Goal: Task Accomplishment & Management: Manage account settings

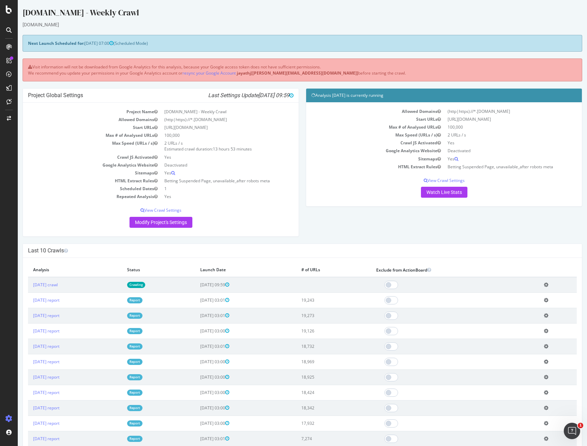
click at [145, 283] on link "Crawling" at bounding box center [136, 285] width 18 height 6
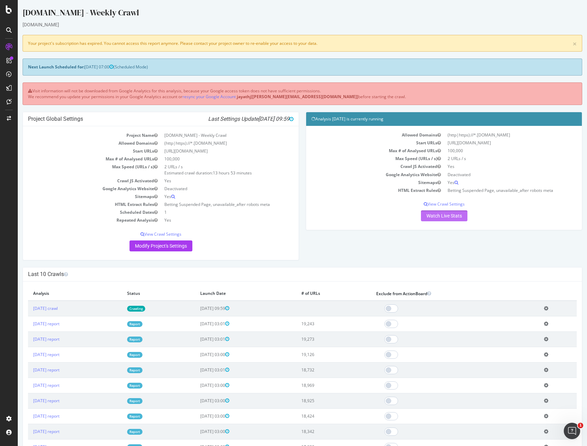
click at [450, 215] on link "Watch Live Stats" at bounding box center [444, 215] width 46 height 11
click at [223, 95] on link "resync your Google Account" at bounding box center [209, 97] width 53 height 6
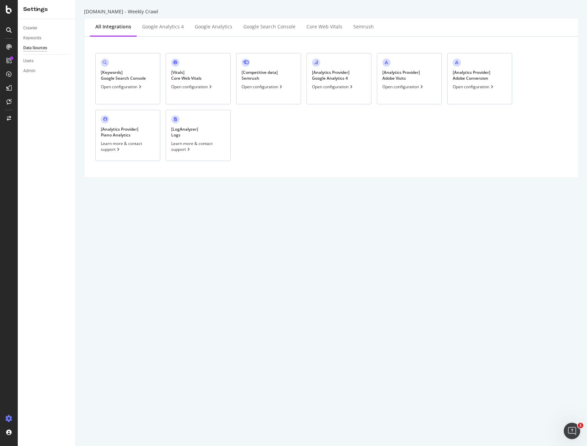
click at [136, 82] on div "[ Keywords ] Google Search Console Open configuration" at bounding box center [127, 78] width 65 height 51
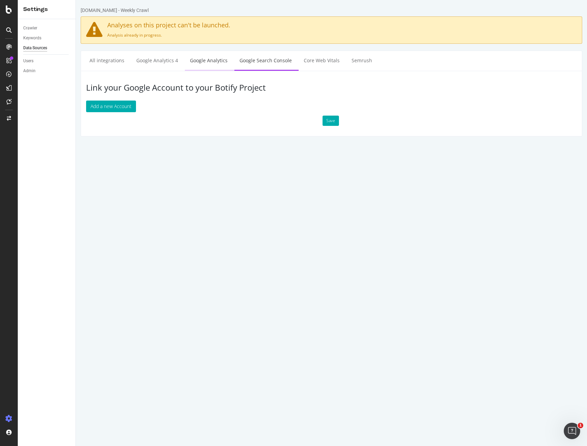
click at [198, 64] on link "Google Analytics" at bounding box center [209, 60] width 48 height 19
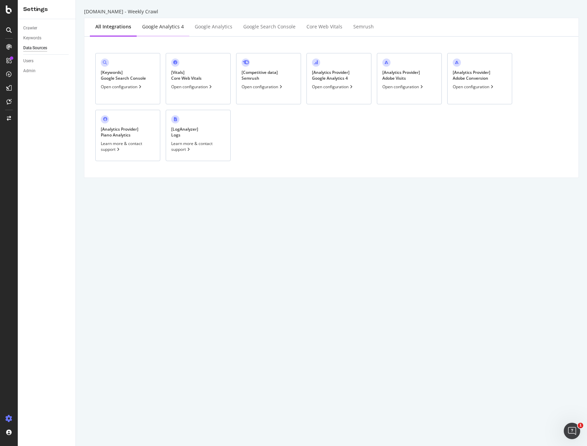
click at [156, 24] on div "Google Analytics 4" at bounding box center [163, 26] width 42 height 7
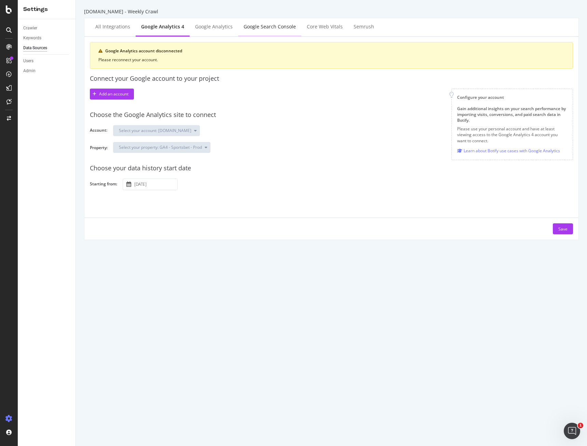
click at [268, 32] on div "Google Search Console" at bounding box center [269, 27] width 63 height 19
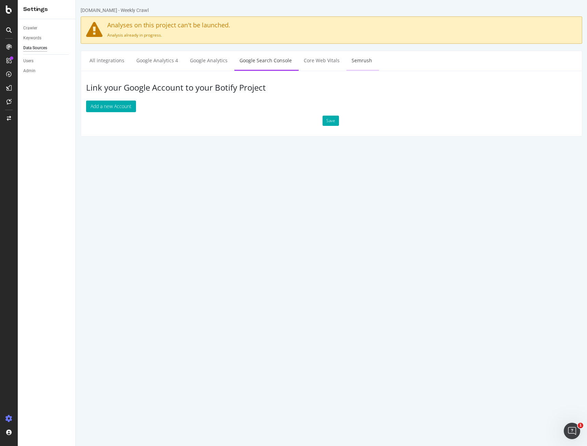
click at [353, 61] on link "Semrush" at bounding box center [362, 60] width 31 height 19
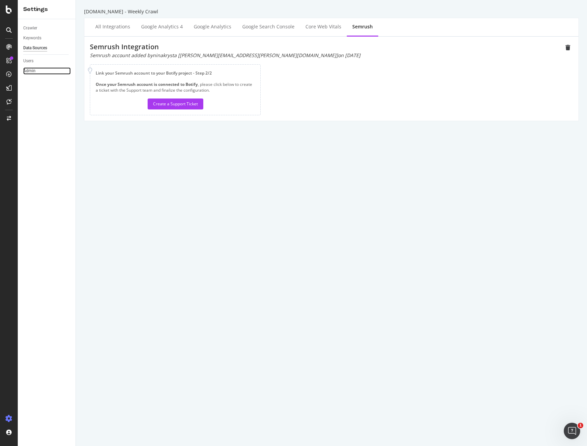
click at [36, 70] on link "Admin" at bounding box center [47, 70] width 48 height 7
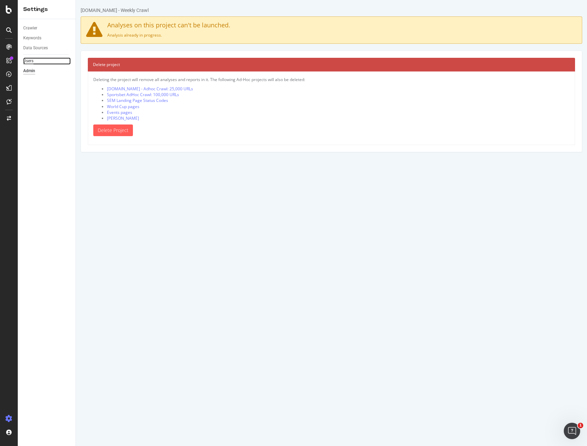
click at [28, 63] on div "Users" at bounding box center [28, 60] width 10 height 7
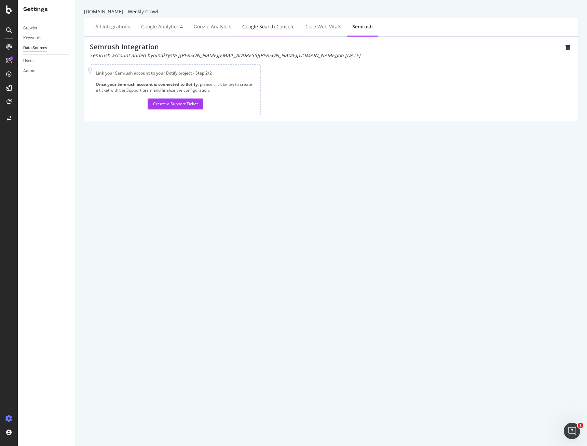
click at [291, 22] on div "Google Search Console" at bounding box center [268, 27] width 63 height 19
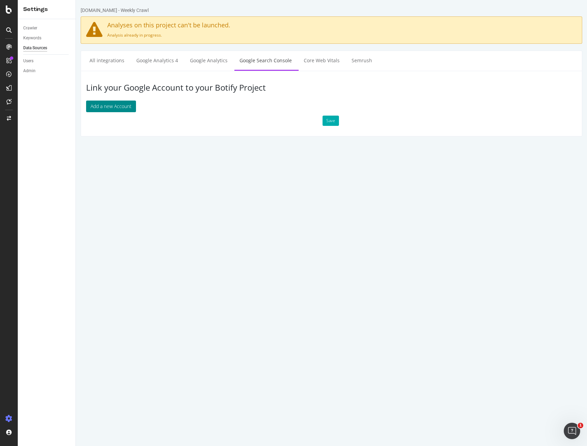
click at [112, 103] on button "Add a new Account" at bounding box center [111, 107] width 50 height 12
drag, startPoint x: 273, startPoint y: 183, endPoint x: 356, endPoint y: 168, distance: 84.4
click at [356, 143] on html "[DOMAIN_NAME] - Weekly Crawl Analyses on this project can't be launched. Analys…" at bounding box center [331, 71] width 511 height 143
click at [30, 28] on div "Crawler" at bounding box center [30, 28] width 14 height 7
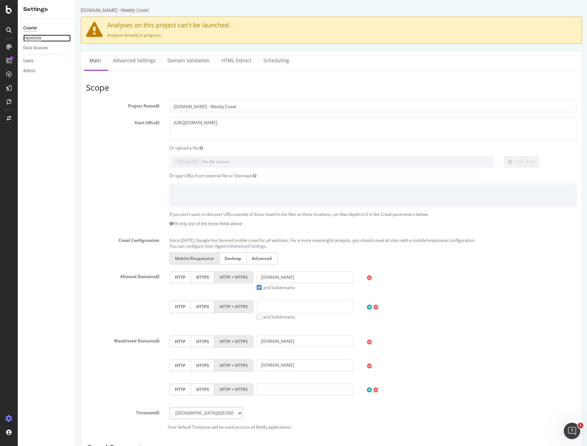
click at [26, 38] on div "Keywords" at bounding box center [32, 38] width 18 height 7
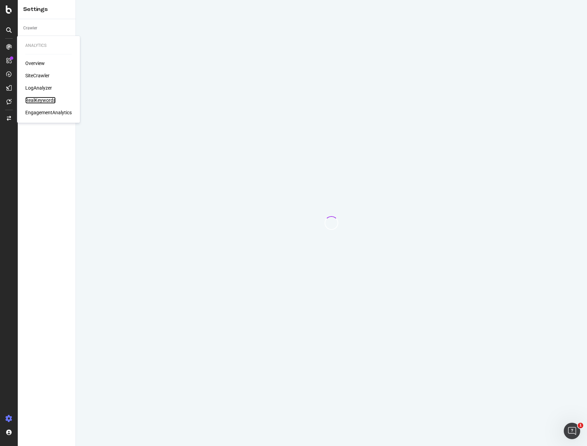
click at [49, 99] on div "RealKeywords" at bounding box center [40, 100] width 30 height 7
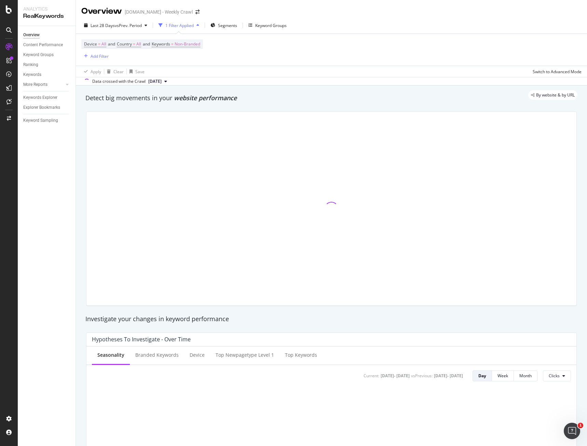
click at [162, 82] on span "[DATE]" at bounding box center [154, 81] width 13 height 6
click at [275, 109] on div at bounding box center [331, 208] width 499 height 205
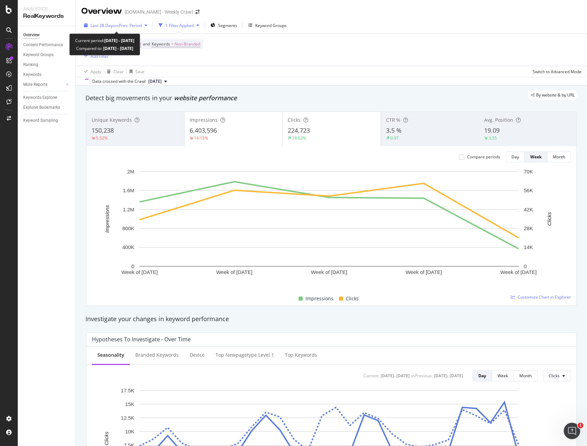
click at [107, 27] on span "Last 28 Days" at bounding box center [103, 26] width 24 height 6
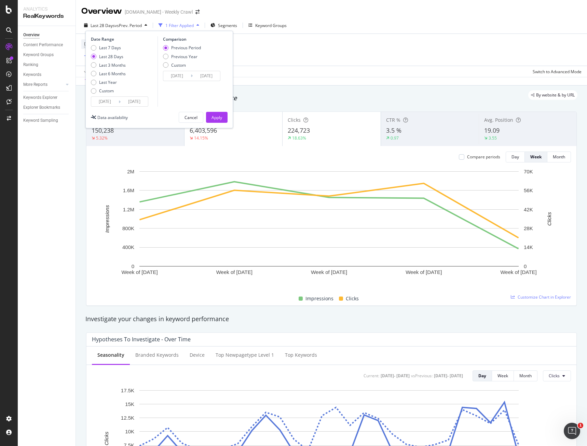
click at [139, 101] on input "[DATE]" at bounding box center [134, 102] width 27 height 10
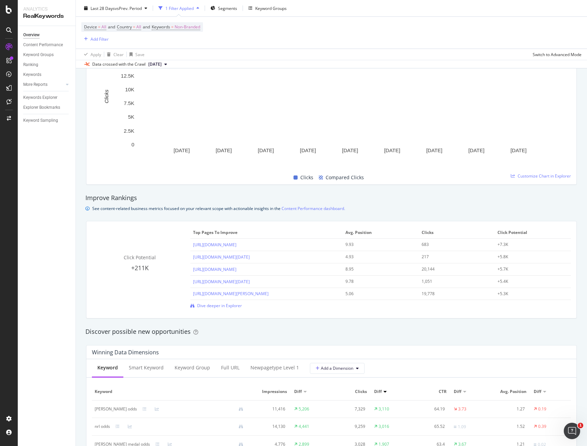
scroll to position [239, 0]
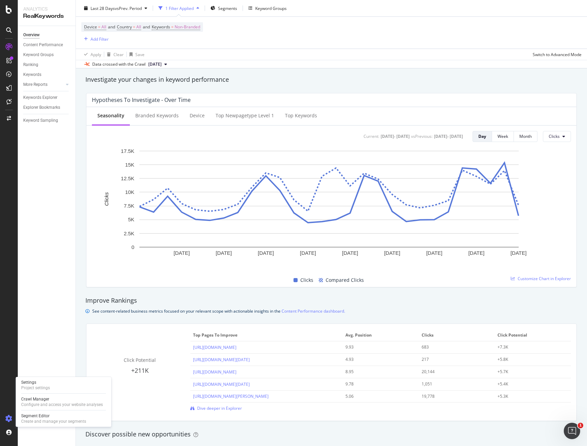
click at [6, 419] on icon at bounding box center [8, 418] width 7 height 7
click at [10, 419] on icon at bounding box center [8, 418] width 7 height 7
click at [37, 383] on div "Settings" at bounding box center [35, 381] width 29 height 5
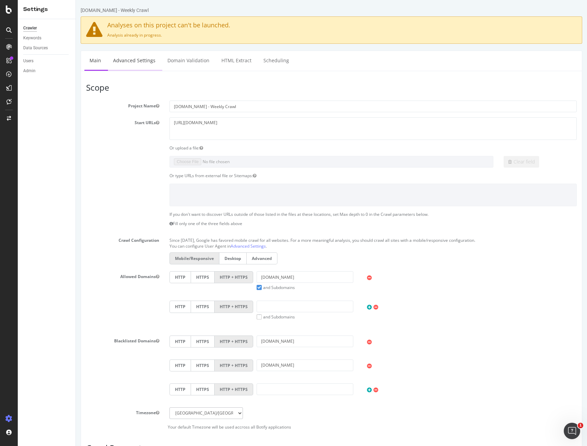
click at [145, 59] on link "Advanced Settings" at bounding box center [134, 60] width 53 height 19
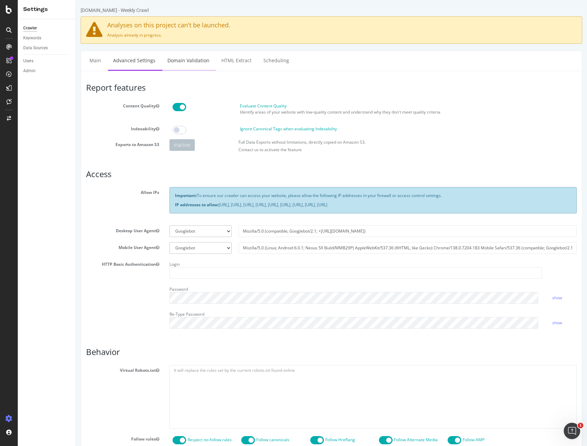
click at [185, 61] on link "Domain Validation" at bounding box center [188, 60] width 52 height 19
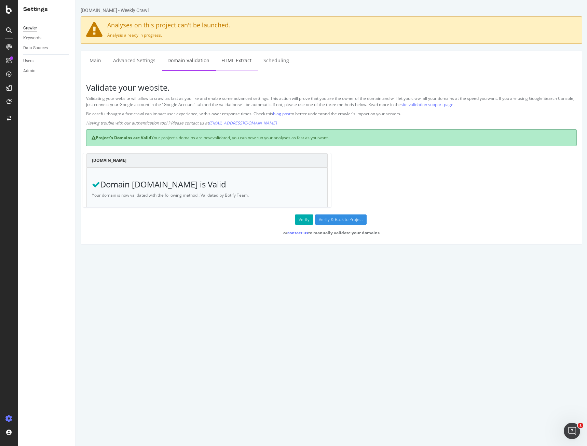
click at [240, 60] on link "HTML Extract" at bounding box center [236, 60] width 40 height 19
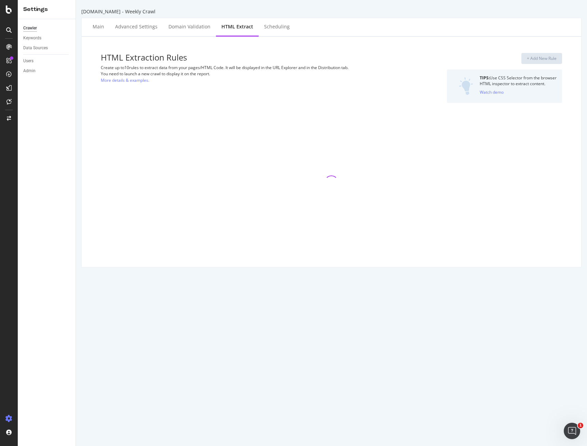
select select "exist"
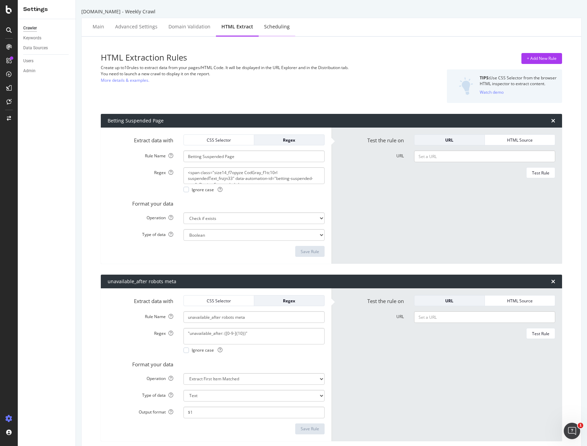
click at [263, 34] on div "Scheduling" at bounding box center [277, 27] width 37 height 19
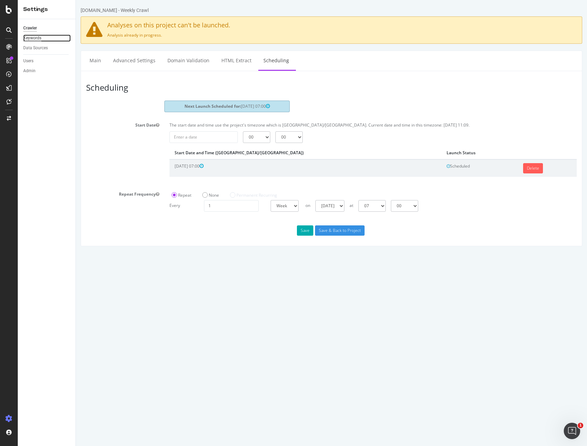
click at [38, 38] on div "Keywords" at bounding box center [32, 38] width 18 height 7
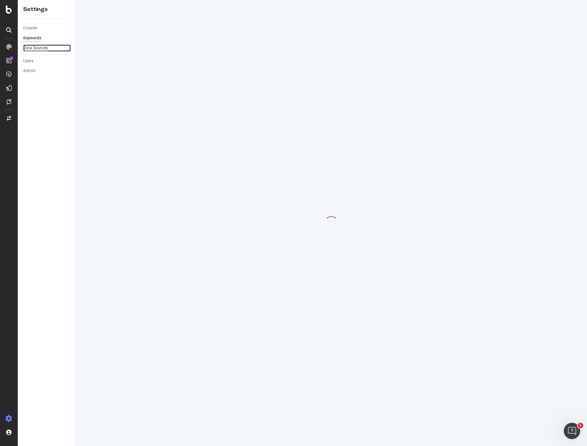
click at [38, 50] on div "Data Sources" at bounding box center [35, 47] width 25 height 7
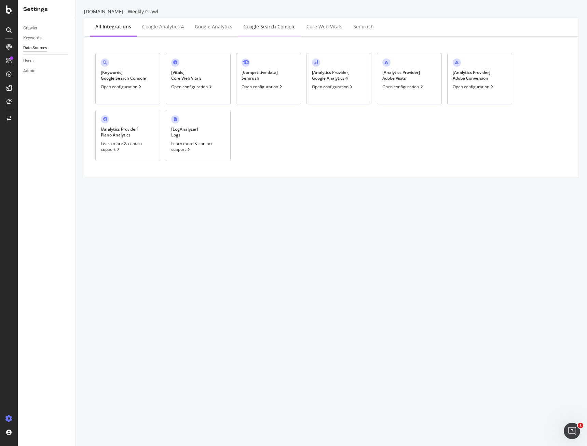
click at [261, 22] on div "Google Search Console" at bounding box center [269, 27] width 63 height 19
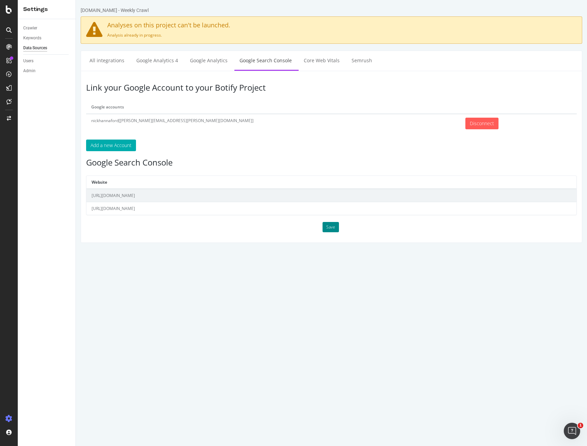
click at [332, 227] on button "Save" at bounding box center [331, 227] width 16 height 10
click at [328, 231] on button "Save" at bounding box center [331, 227] width 16 height 10
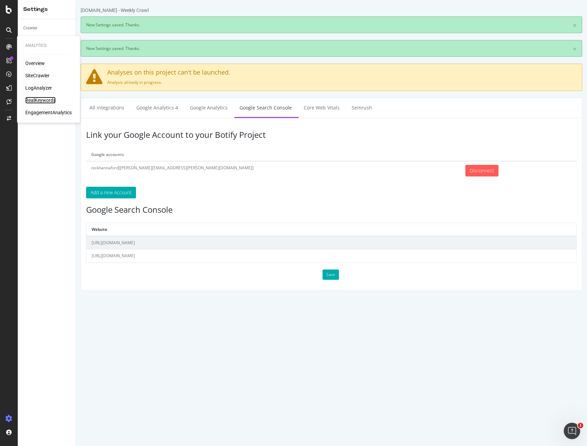
click at [39, 98] on div "RealKeywords" at bounding box center [40, 100] width 30 height 7
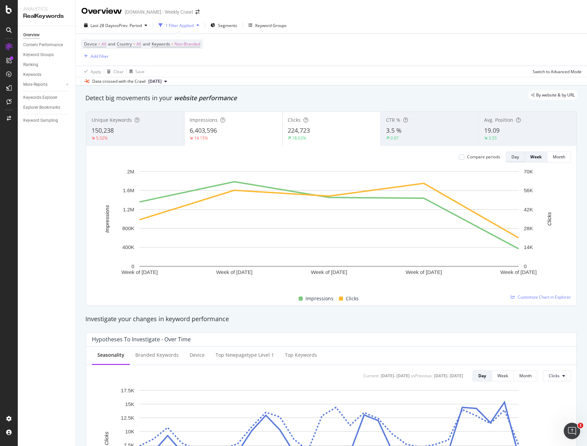
click at [512, 154] on div "Day" at bounding box center [516, 157] width 8 height 6
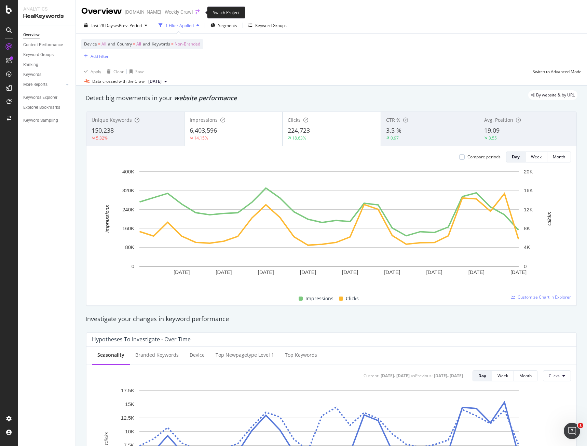
click at [200, 10] on icon "arrow-right-arrow-left" at bounding box center [198, 12] width 4 height 5
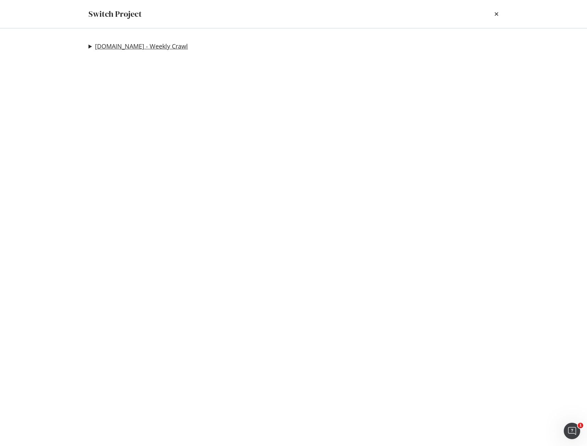
click at [171, 44] on link "[DOMAIN_NAME] - Weekly Crawl" at bounding box center [141, 46] width 93 height 7
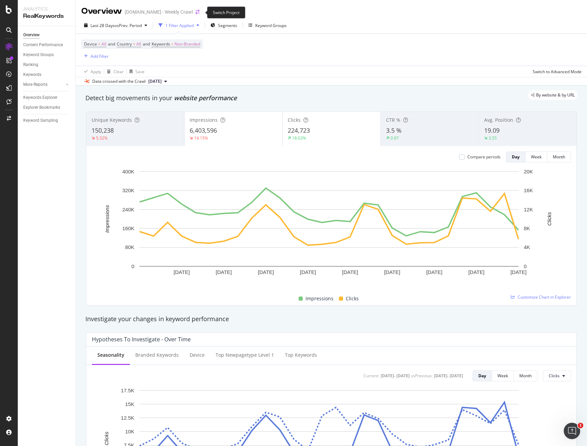
click at [199, 13] on icon "arrow-right-arrow-left" at bounding box center [198, 12] width 4 height 5
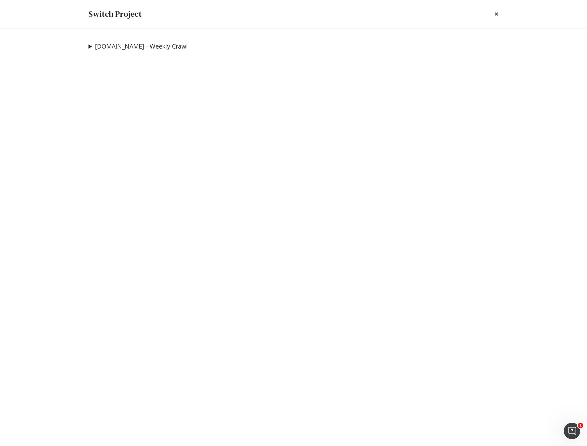
click at [94, 48] on summary "[DOMAIN_NAME] - Weekly Crawl" at bounding box center [138, 46] width 99 height 9
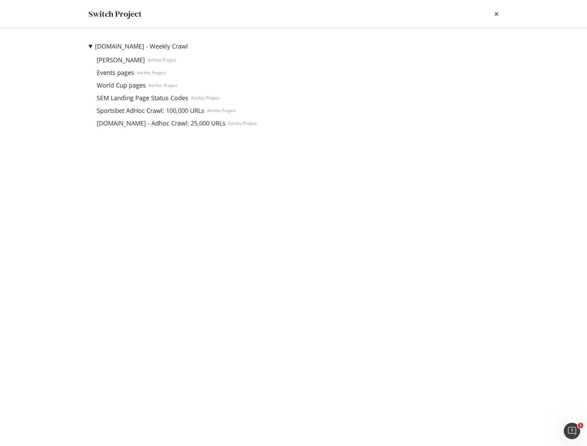
click at [90, 46] on summary "[DOMAIN_NAME] - Weekly Crawl" at bounding box center [173, 46] width 168 height 9
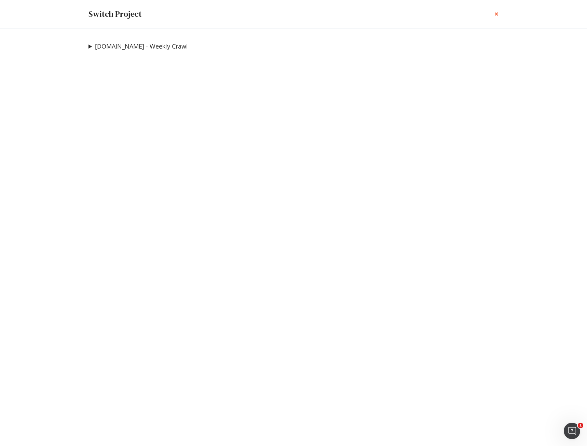
click at [496, 15] on icon "times" at bounding box center [497, 13] width 4 height 5
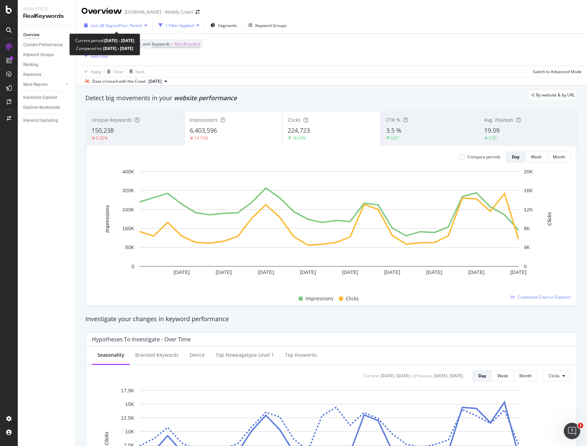
click at [133, 27] on span "vs Prev. Period" at bounding box center [128, 26] width 27 height 6
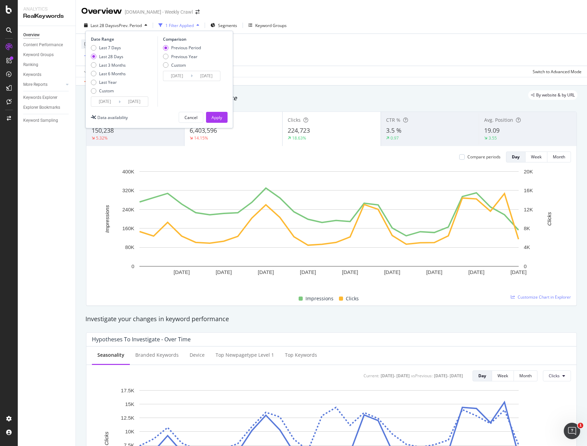
click at [113, 101] on input "[DATE]" at bounding box center [104, 102] width 27 height 10
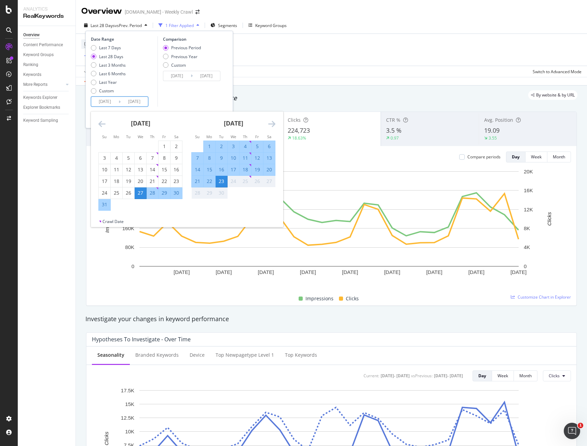
click at [223, 194] on div "30" at bounding box center [222, 192] width 12 height 7
click at [243, 178] on div "25" at bounding box center [246, 181] width 12 height 7
click at [270, 126] on icon "Move forward to switch to the next month." at bounding box center [271, 124] width 7 height 8
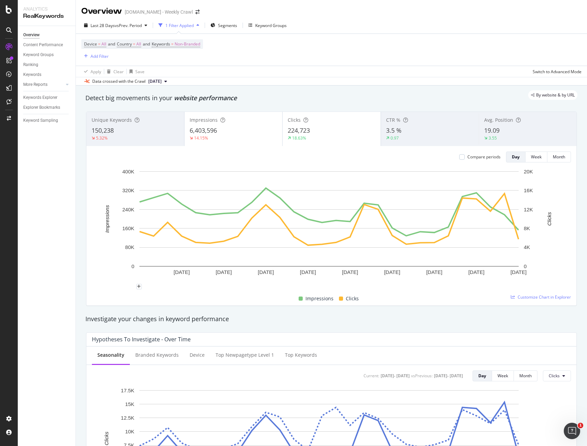
click at [116, 286] on rect "A chart." at bounding box center [329, 227] width 474 height 119
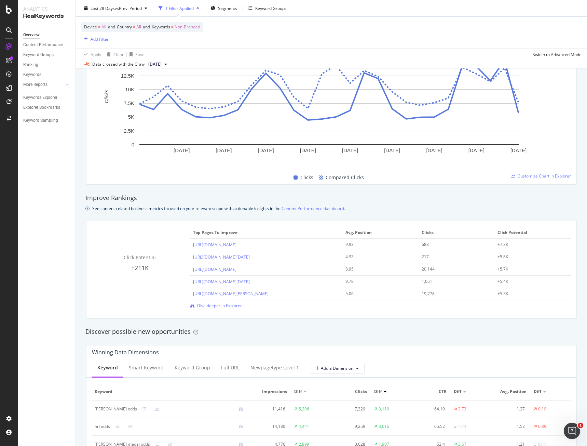
scroll to position [479, 0]
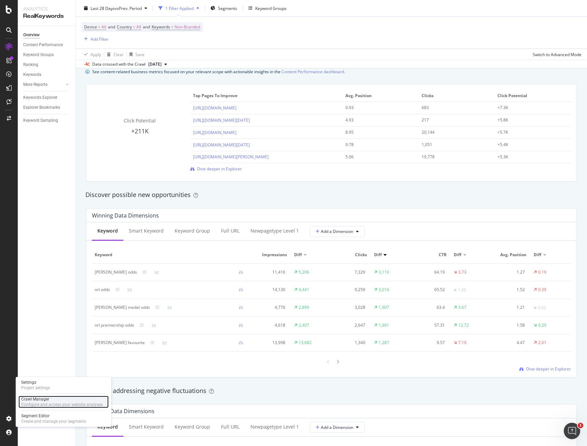
click at [54, 399] on div "Crawl Manager" at bounding box center [62, 398] width 82 height 5
